Goal: Task Accomplishment & Management: Manage account settings

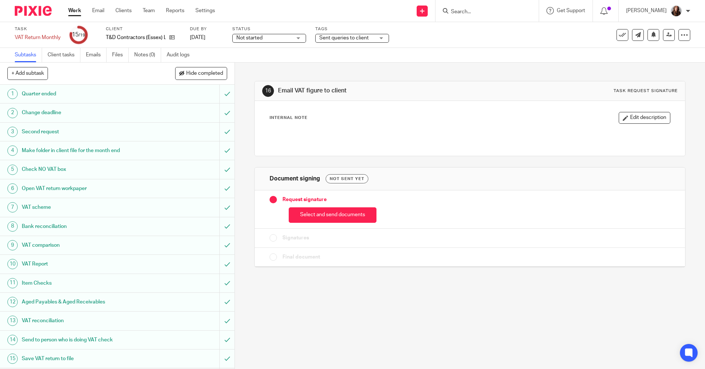
click at [355, 40] on span "Sent queries to client" at bounding box center [343, 37] width 49 height 5
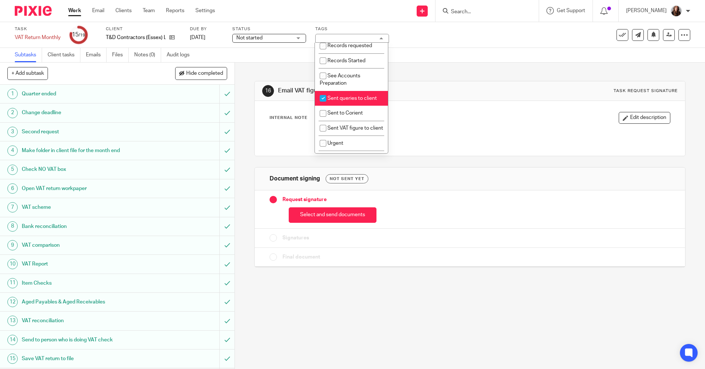
scroll to position [258, 0]
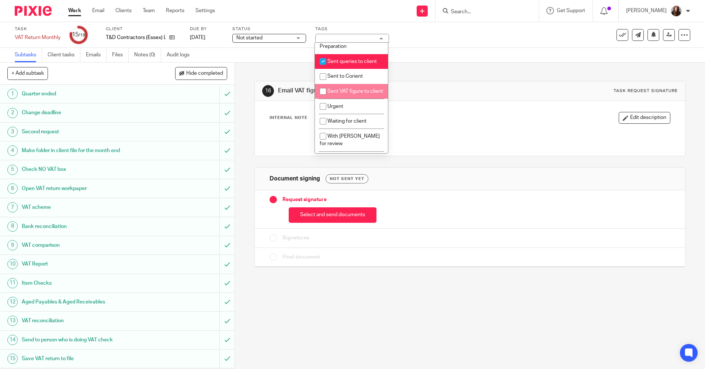
click at [324, 98] on input "checkbox" at bounding box center [323, 91] width 14 height 14
checkbox input "true"
drag, startPoint x: 323, startPoint y: 68, endPoint x: 399, endPoint y: 64, distance: 76.4
click at [323, 68] on input "checkbox" at bounding box center [323, 62] width 14 height 14
checkbox input "false"
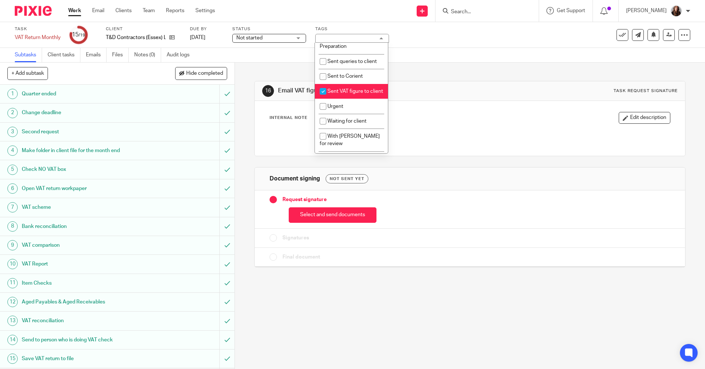
click at [439, 54] on div "Subtasks Client tasks Emails Files Notes (0) Audit logs" at bounding box center [352, 55] width 705 height 15
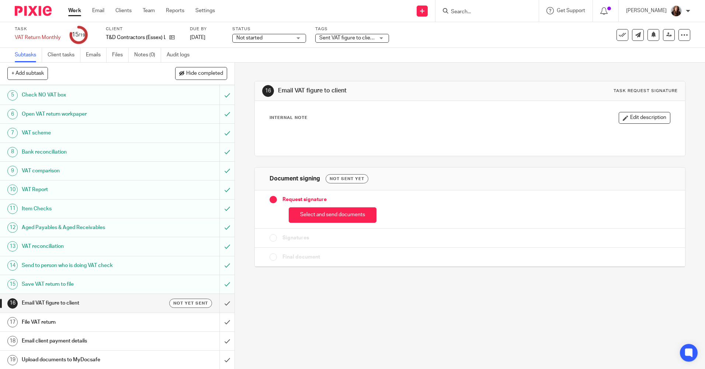
scroll to position [75, 0]
click at [220, 302] on input "submit" at bounding box center [117, 302] width 234 height 18
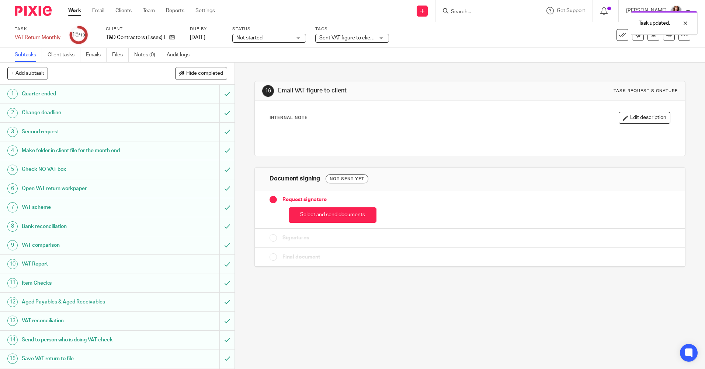
scroll to position [75, 0]
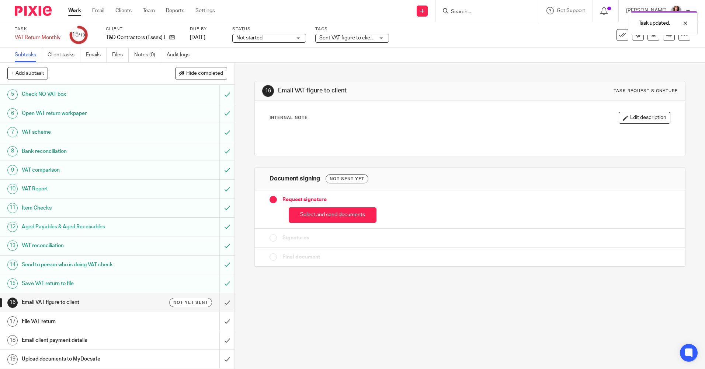
click at [74, 8] on link "Work" at bounding box center [74, 10] width 13 height 7
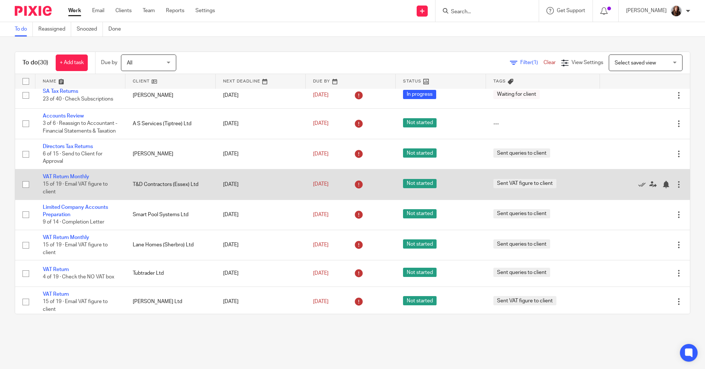
scroll to position [74, 0]
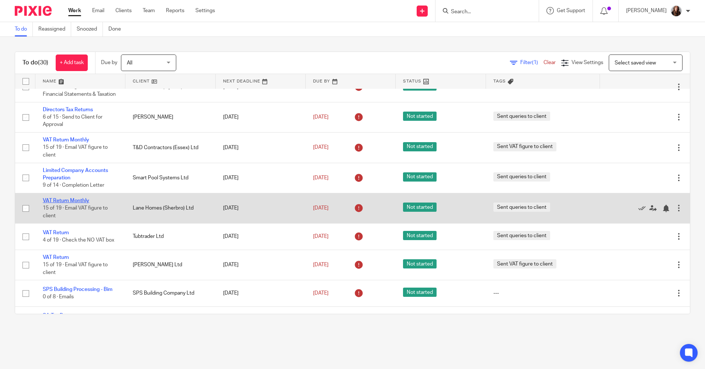
click at [79, 203] on link "VAT Return Monthly" at bounding box center [66, 200] width 46 height 5
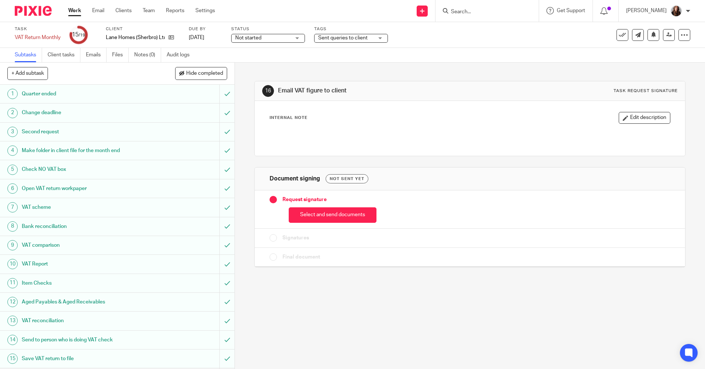
scroll to position [75, 0]
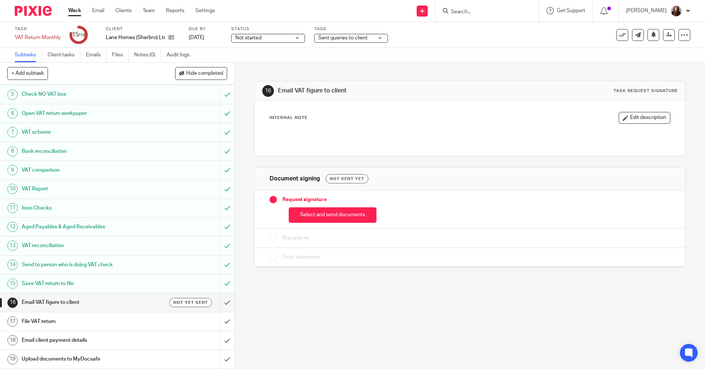
click at [372, 38] on span "Sent queries to client" at bounding box center [345, 38] width 55 height 8
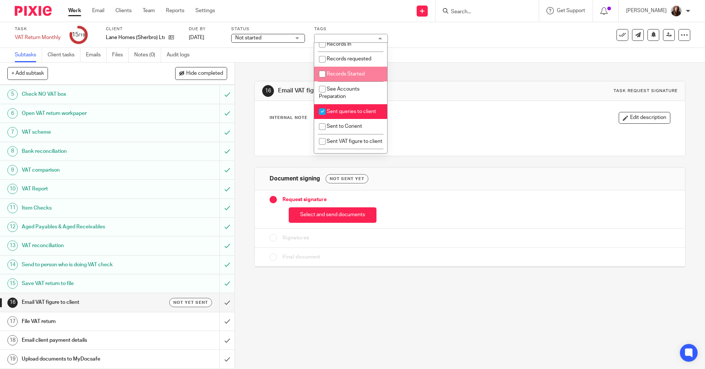
scroll to position [221, 0]
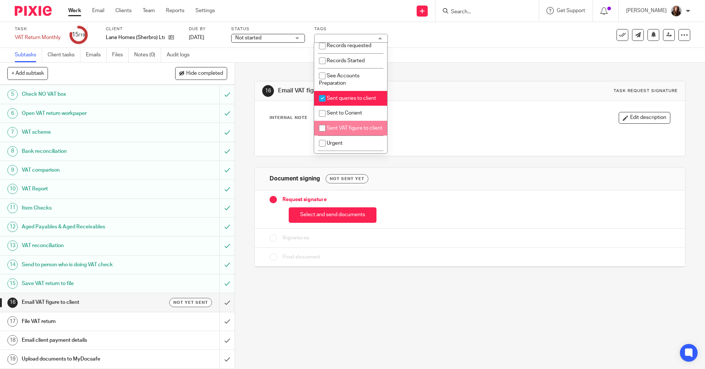
click at [323, 135] on input "checkbox" at bounding box center [322, 128] width 14 height 14
checkbox input "true"
click at [321, 105] on input "checkbox" at bounding box center [322, 98] width 14 height 14
checkbox input "false"
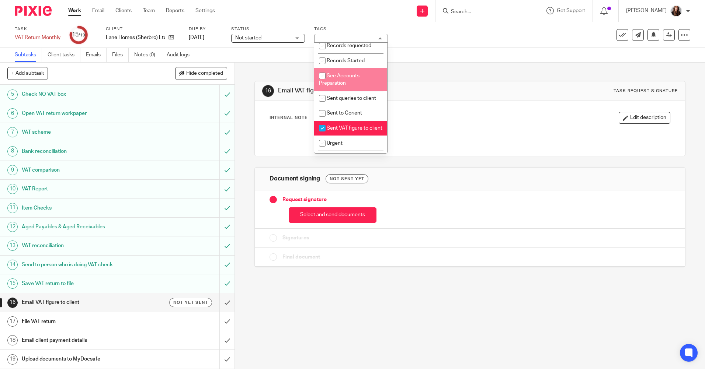
click at [430, 65] on div "16 Email VAT figure to client Task request signature Internal Note Edit descrip…" at bounding box center [469, 169] width 431 height 212
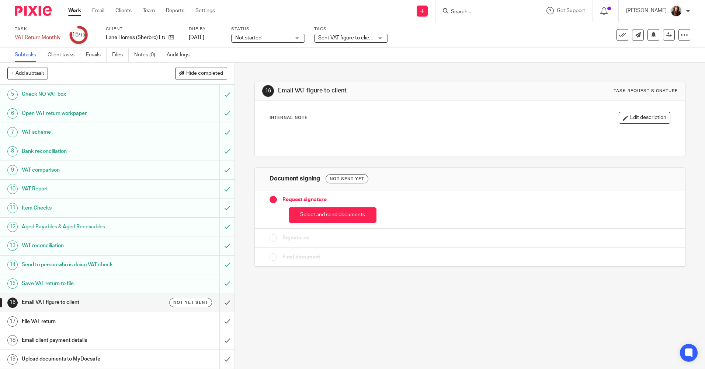
drag, startPoint x: 74, startPoint y: 9, endPoint x: 78, endPoint y: 10, distance: 4.2
click at [74, 9] on link "Work" at bounding box center [74, 10] width 13 height 7
